Goal: Transaction & Acquisition: Purchase product/service

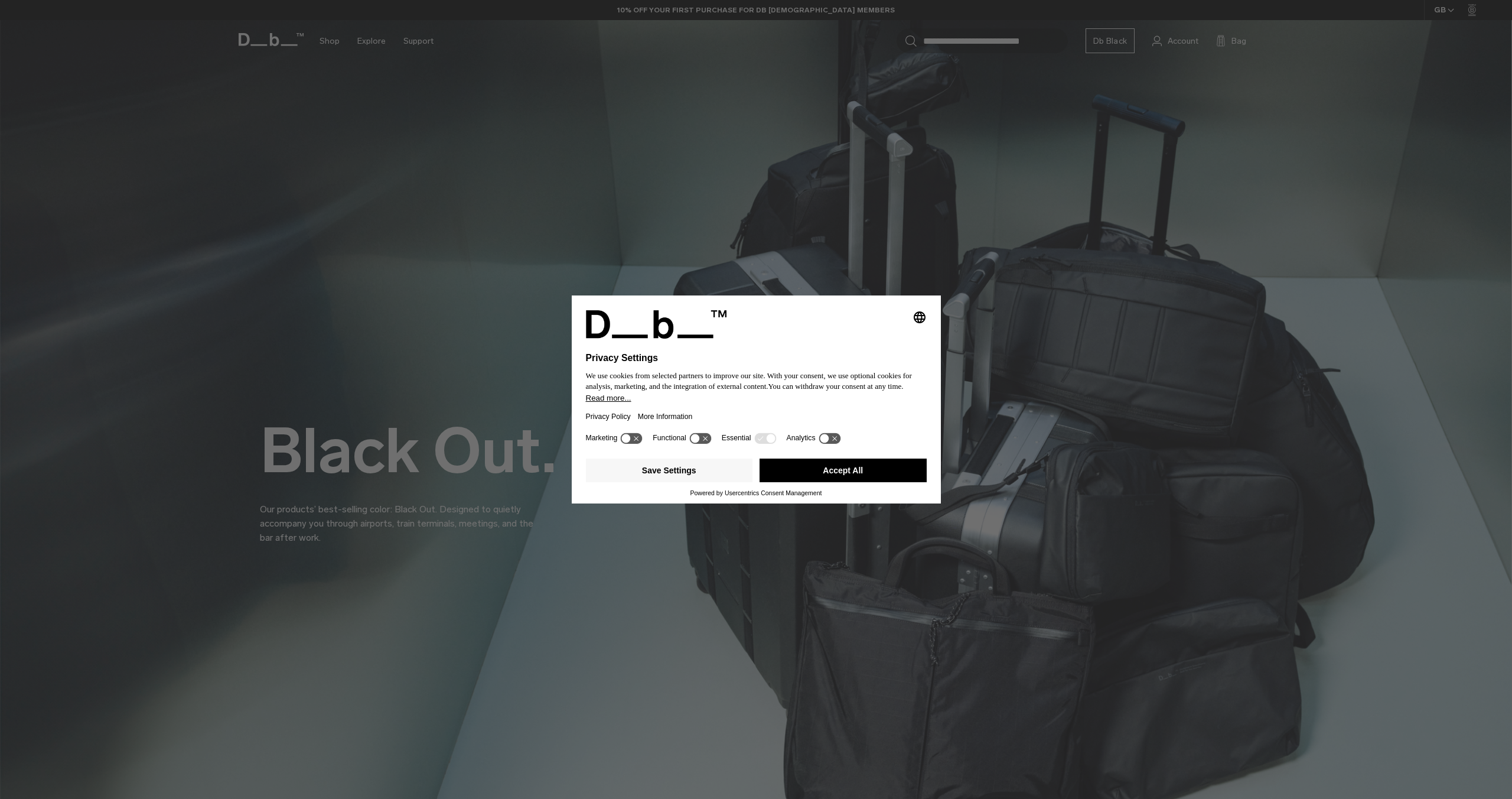
click at [874, 473] on button "Accept All" at bounding box center [843, 470] width 167 height 24
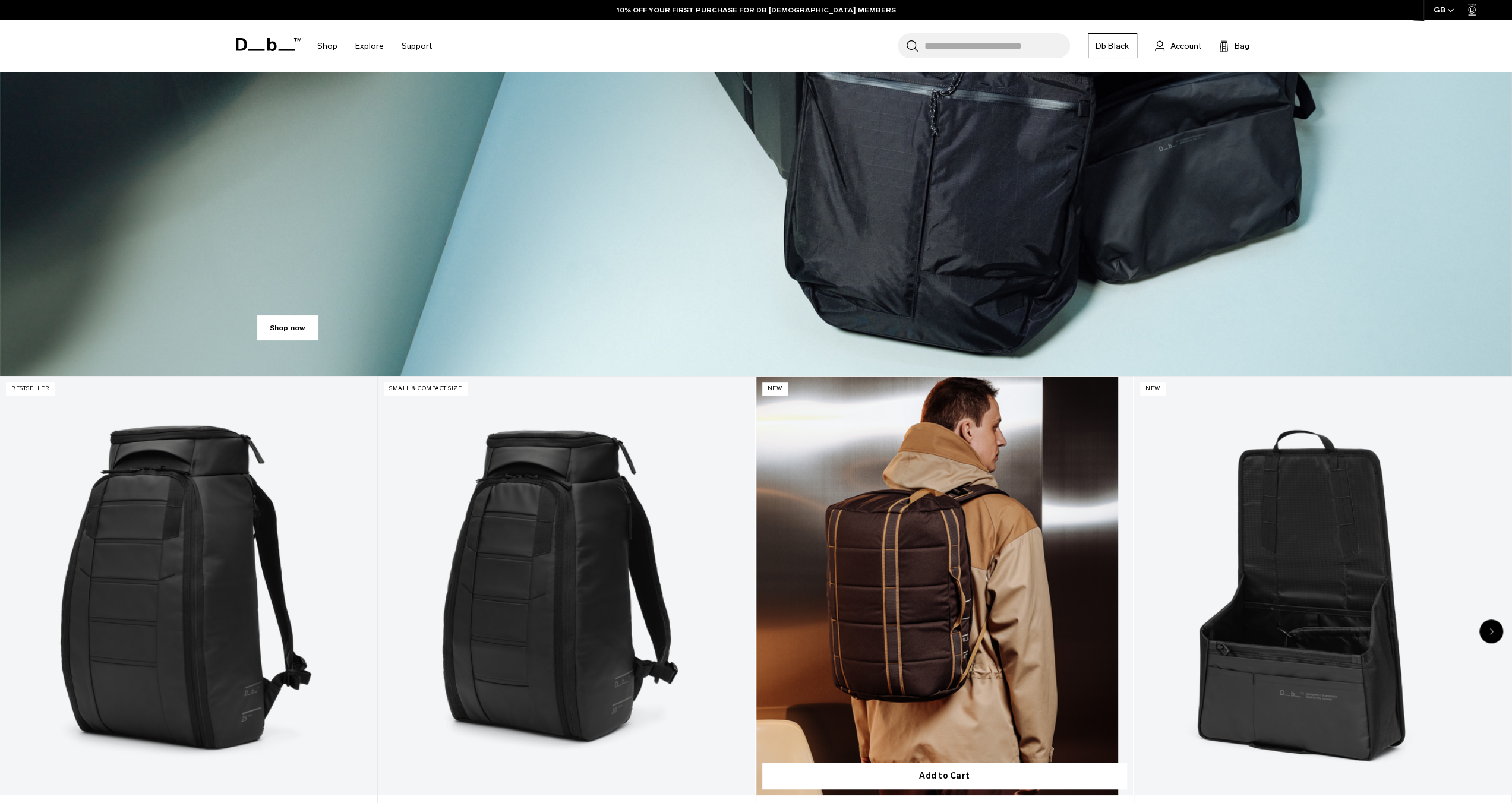
scroll to position [831, 0]
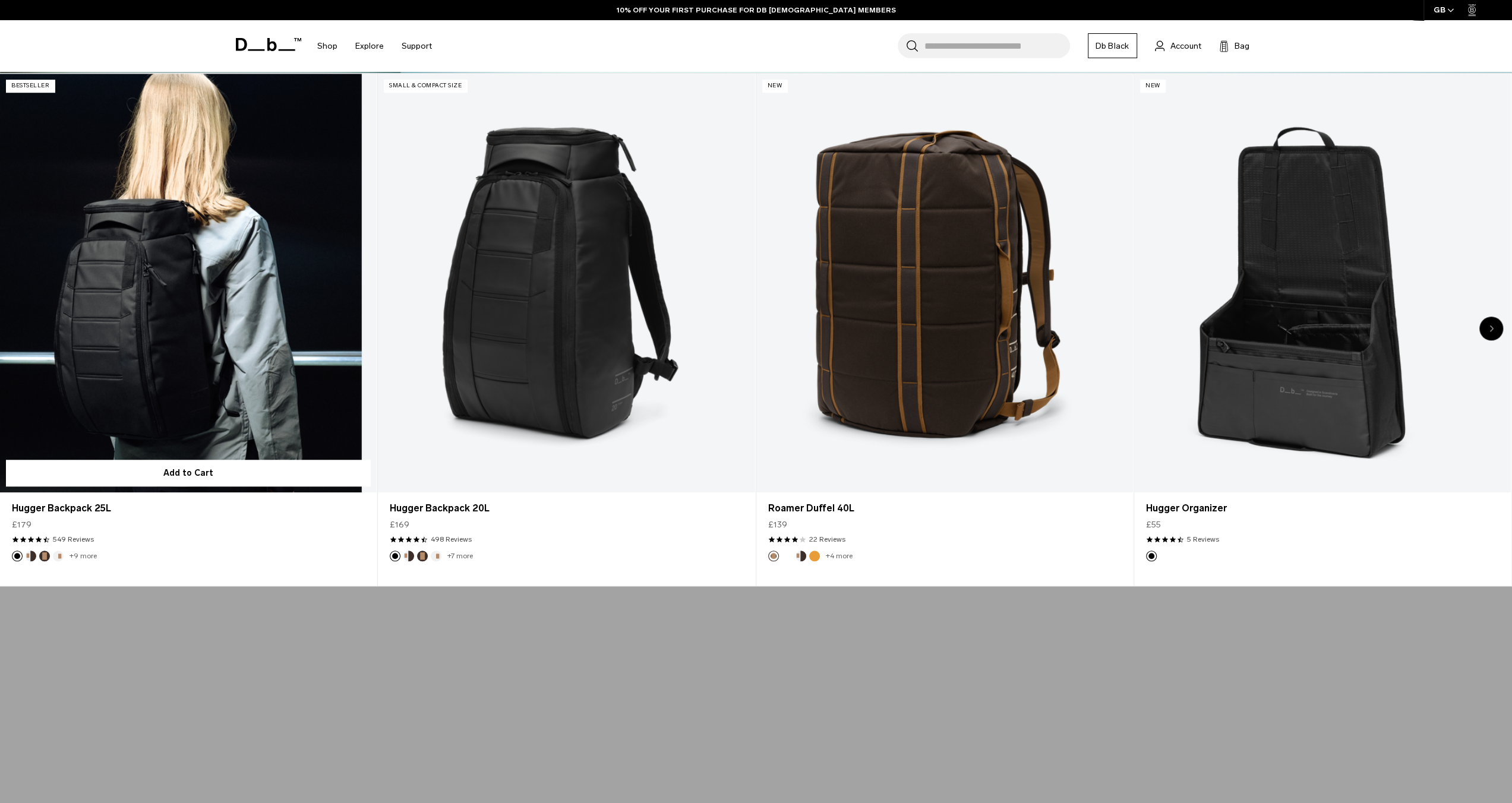
click at [259, 279] on link "Hugger Backpack 25L" at bounding box center [188, 283] width 376 height 419
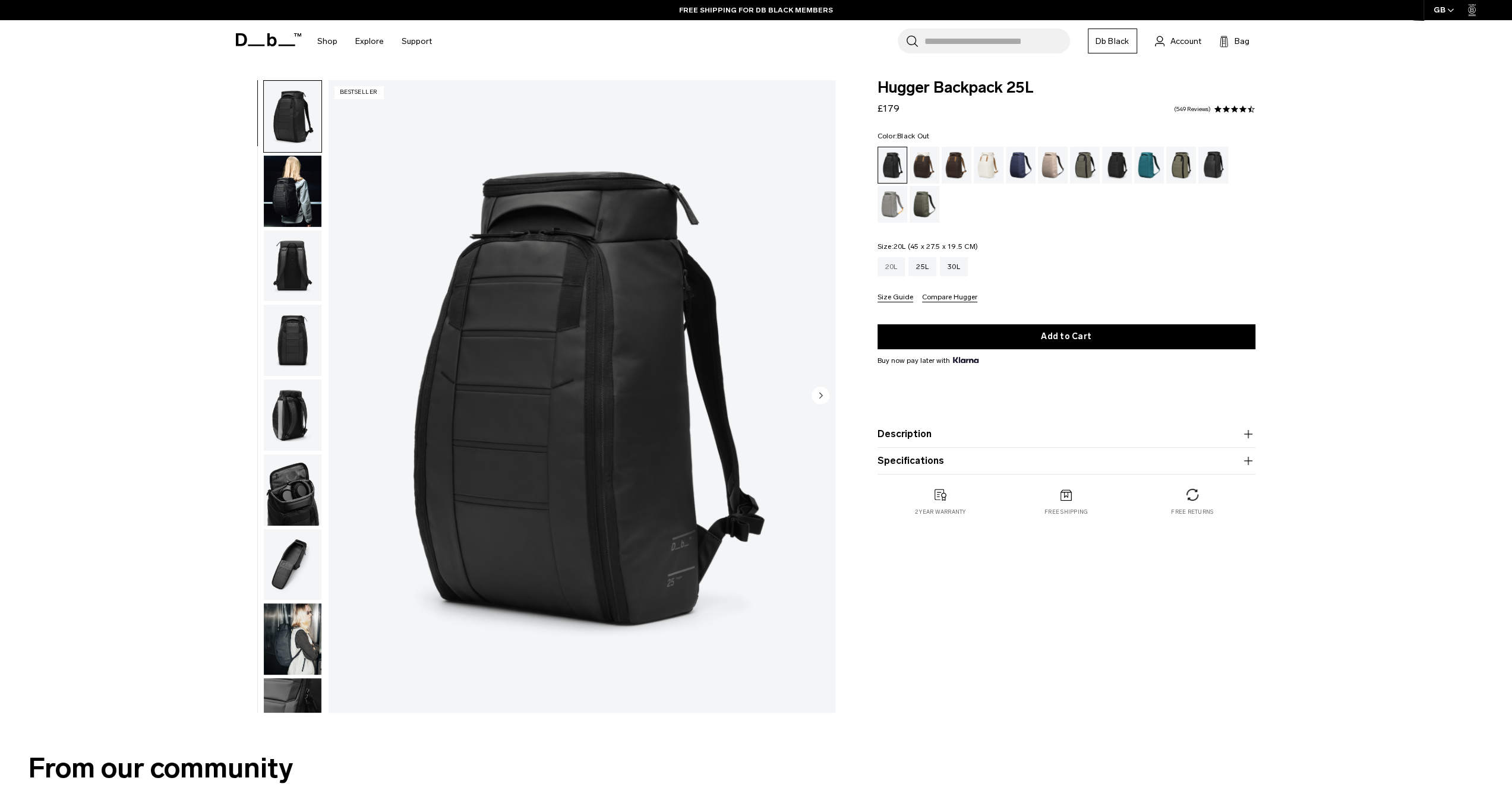
click at [899, 267] on div "20L" at bounding box center [891, 267] width 28 height 19
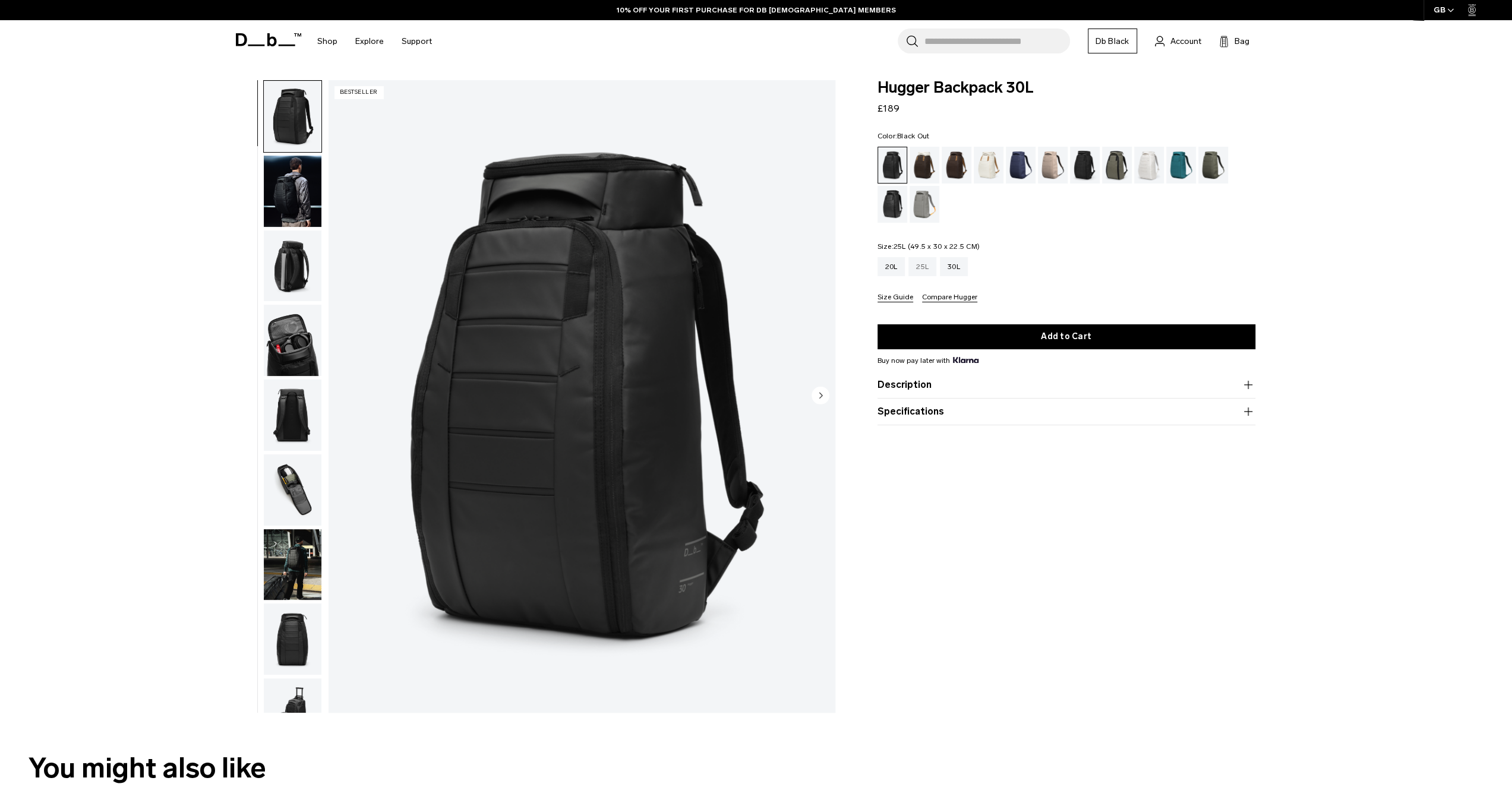
click at [923, 266] on div "25L" at bounding box center [922, 267] width 28 height 19
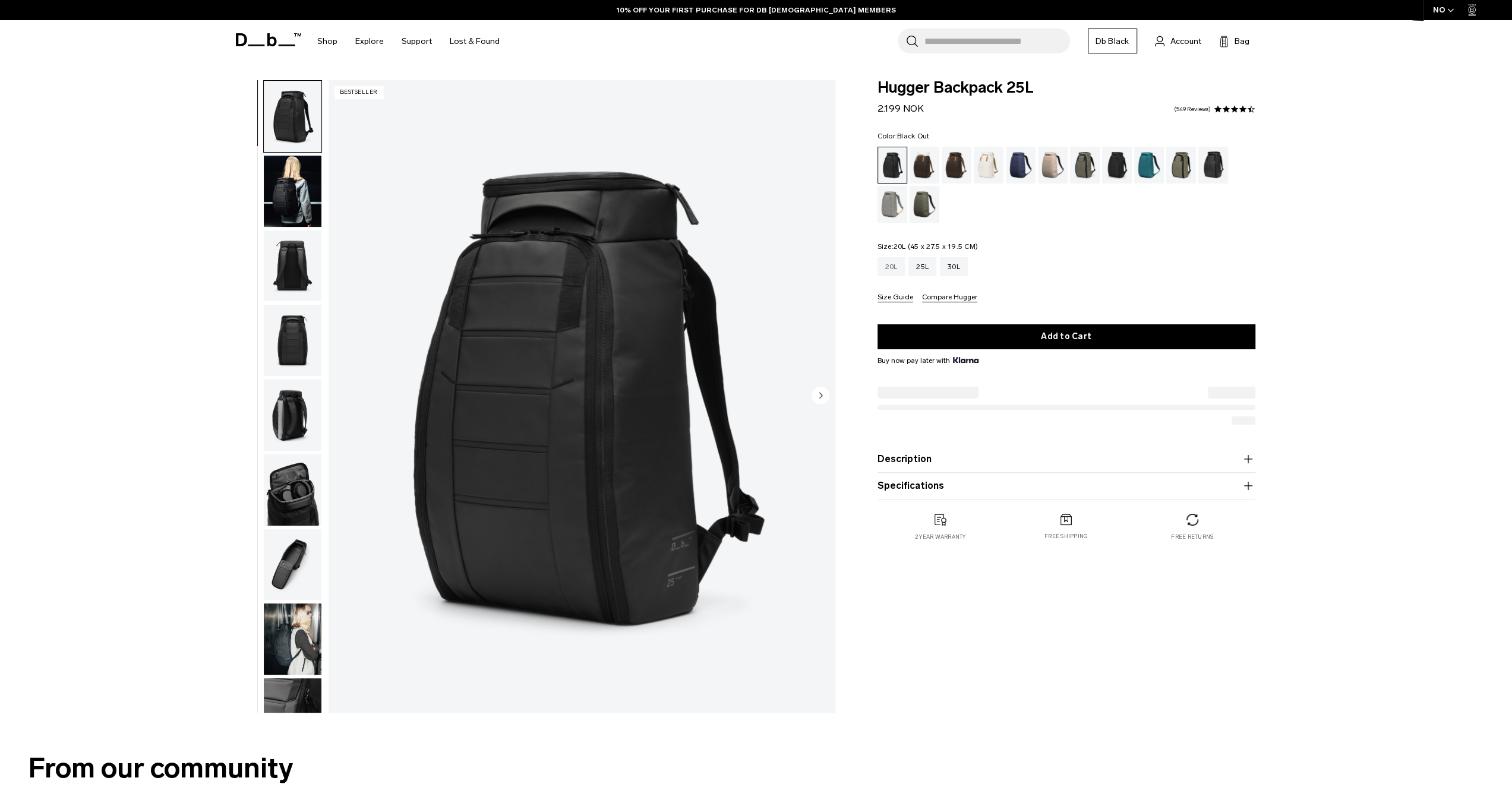
click at [892, 263] on div "20L" at bounding box center [891, 267] width 28 height 19
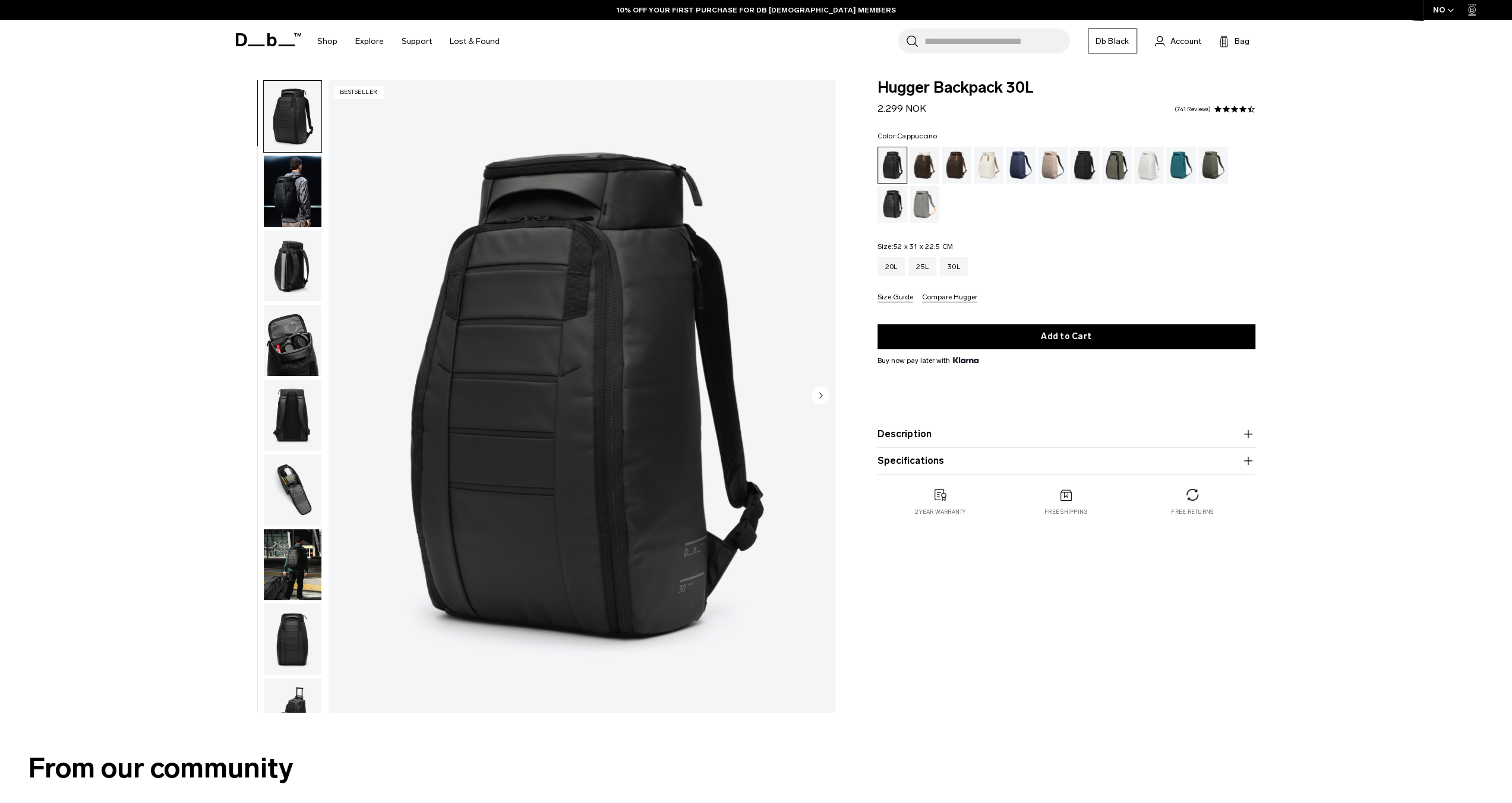
click at [930, 168] on div "Cappuccino" at bounding box center [925, 165] width 30 height 37
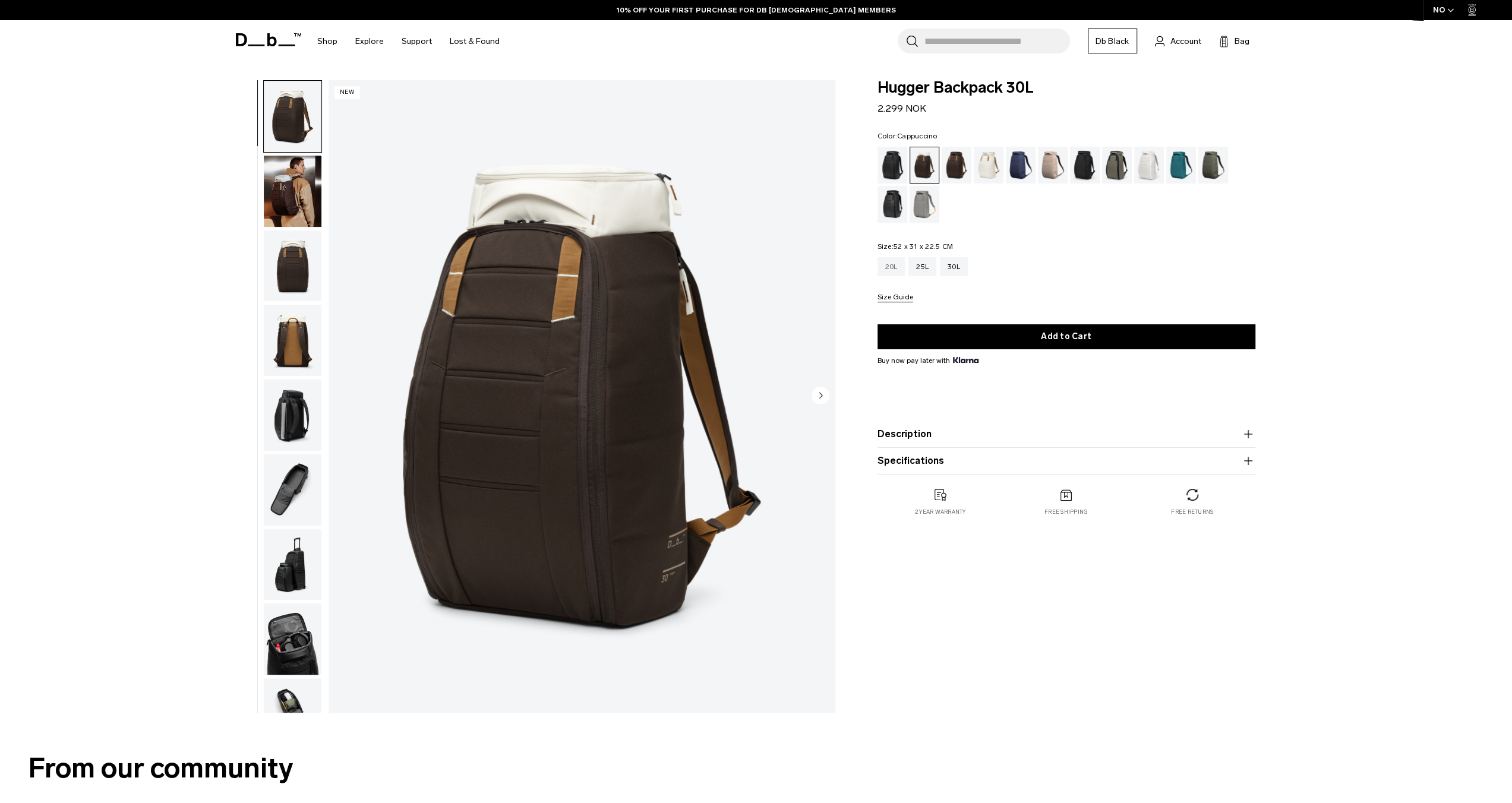
click at [889, 259] on div "20L" at bounding box center [891, 267] width 28 height 19
click at [895, 266] on div "20L" at bounding box center [891, 267] width 28 height 19
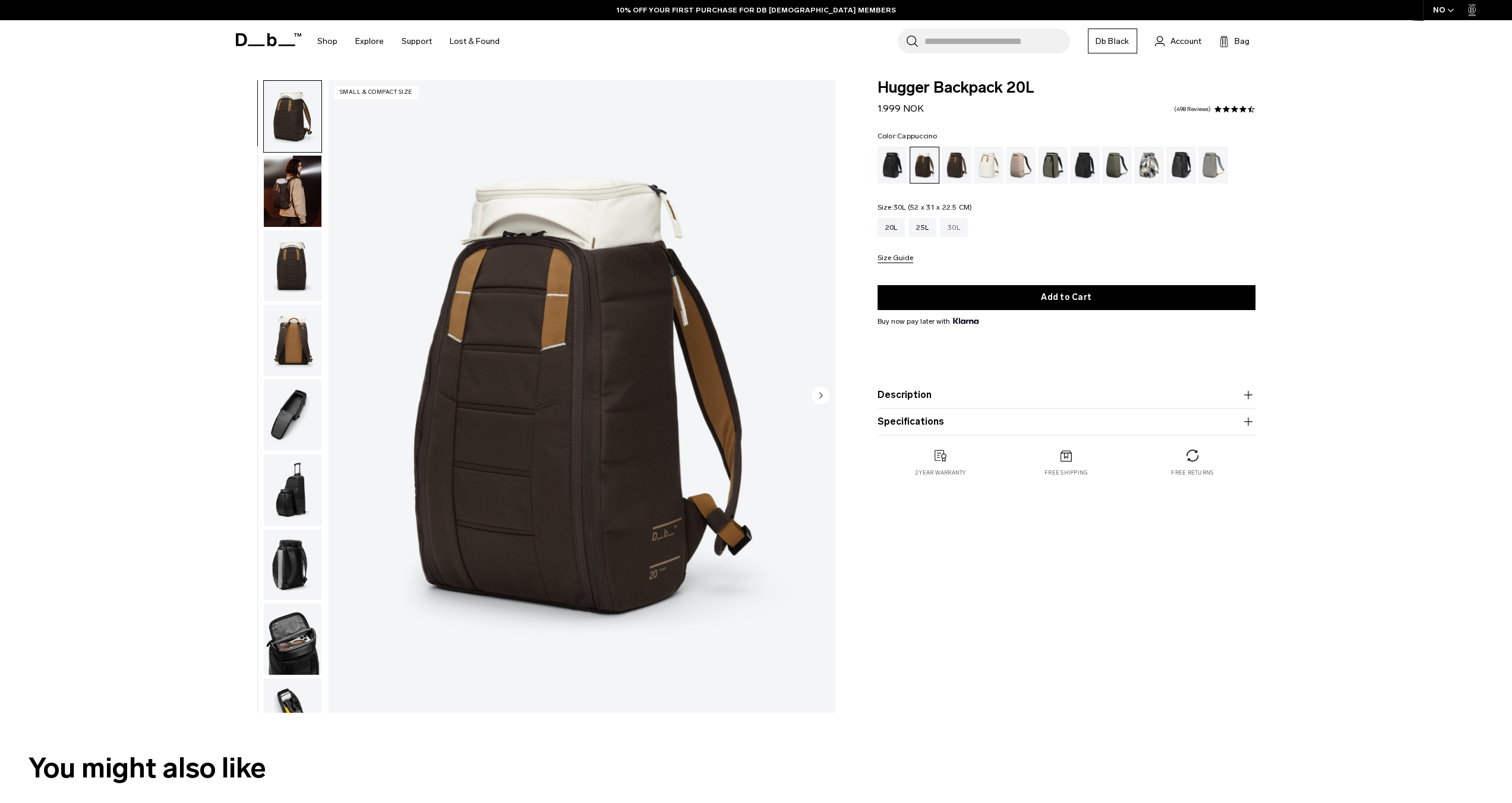
click at [953, 234] on div "30L" at bounding box center [954, 227] width 28 height 19
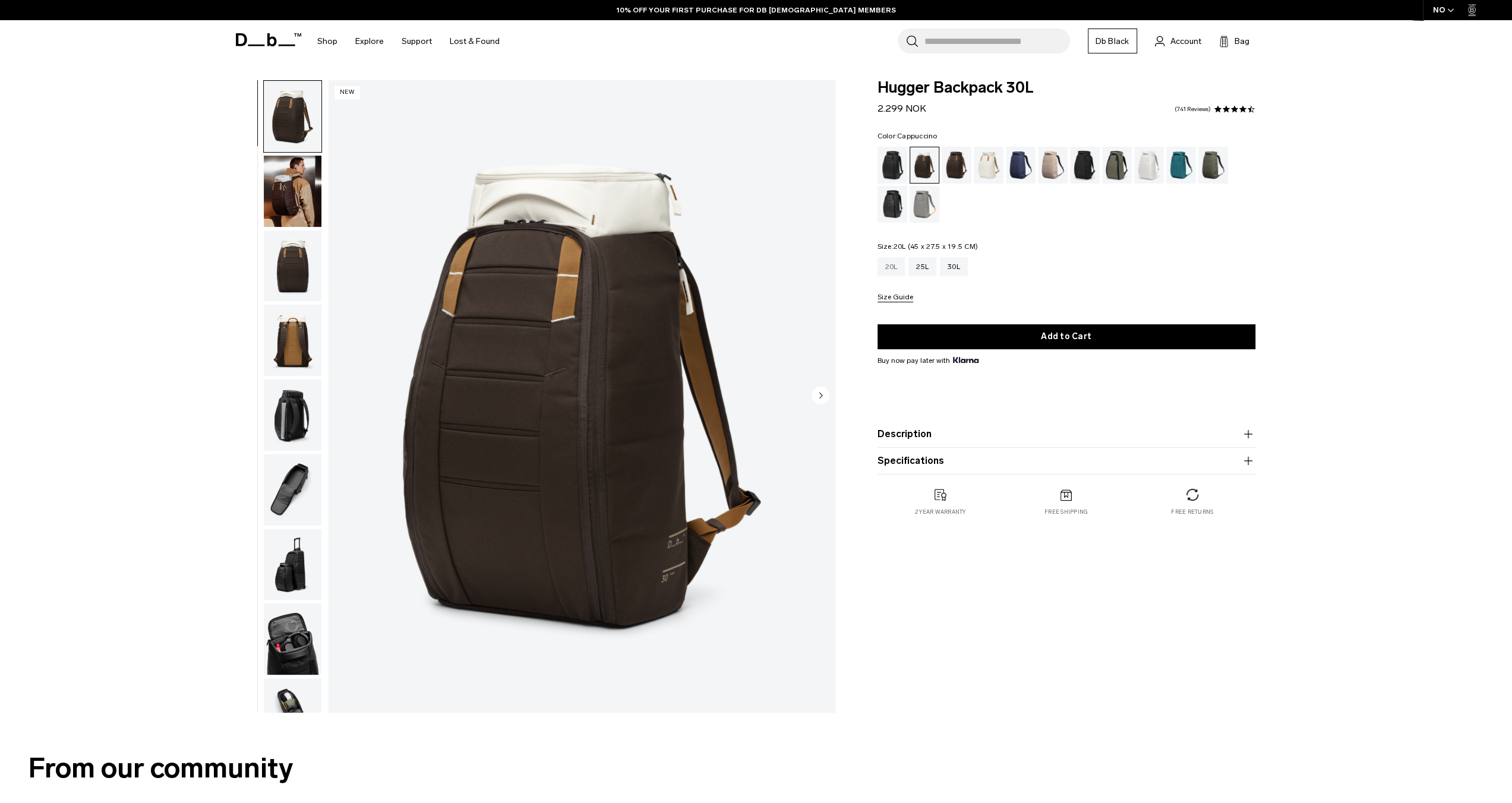
click at [897, 272] on div "20L" at bounding box center [891, 267] width 28 height 19
